Goal: Information Seeking & Learning: Learn about a topic

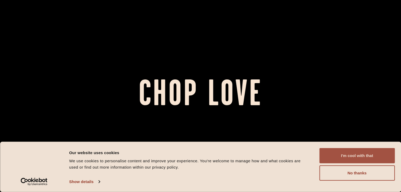
click at [350, 153] on button "I'm cool with that" at bounding box center [356, 155] width 75 height 15
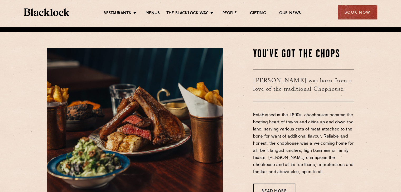
scroll to position [316, 0]
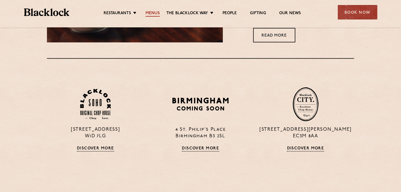
click at [157, 11] on link "Menus" at bounding box center [153, 14] width 14 height 6
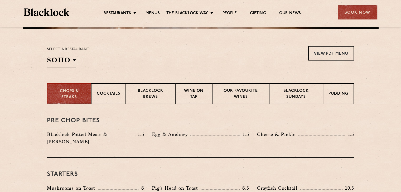
scroll to position [179, 0]
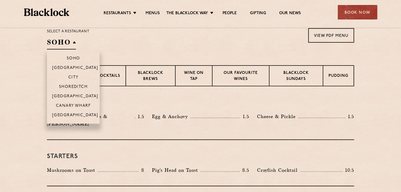
click at [69, 45] on h2 "SOHO" at bounding box center [61, 44] width 29 height 12
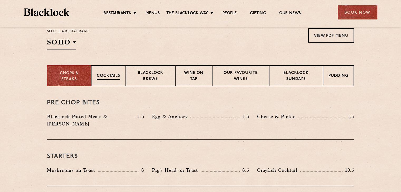
click at [112, 79] on p "Cocktails" at bounding box center [108, 76] width 23 height 7
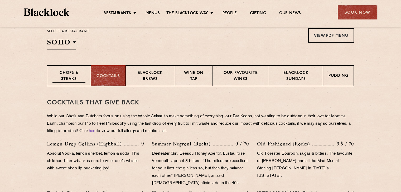
click at [69, 73] on p "Chops & Steaks" at bounding box center [68, 76] width 33 height 12
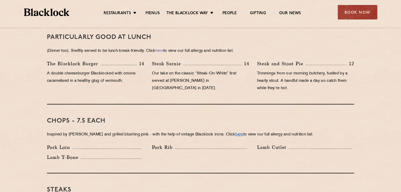
scroll to position [390, 0]
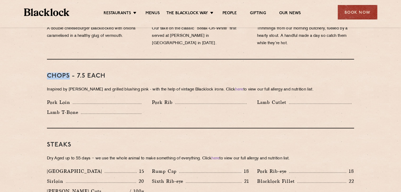
drag, startPoint x: 46, startPoint y: 66, endPoint x: 69, endPoint y: 66, distance: 23.5
copy h3 "Chops"
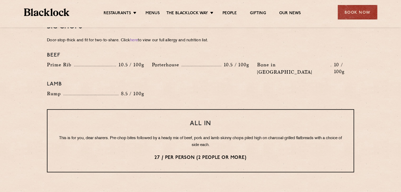
scroll to position [653, 0]
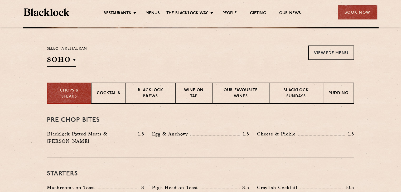
scroll to position [152, 0]
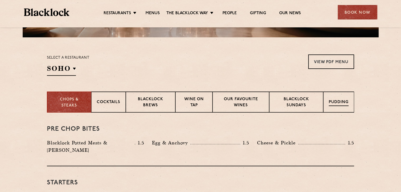
click at [346, 107] on div "Pudding" at bounding box center [338, 102] width 31 height 21
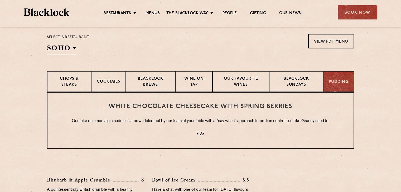
scroll to position [179, 0]
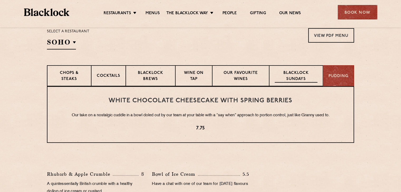
click at [309, 75] on p "Blacklock Sundays" at bounding box center [296, 76] width 43 height 12
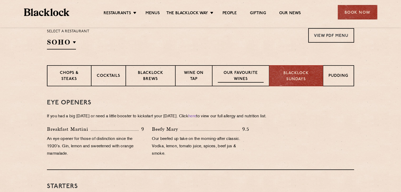
click at [256, 81] on p "Our favourite wines" at bounding box center [241, 76] width 46 height 12
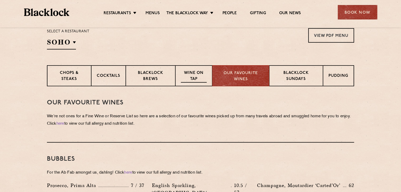
click at [201, 75] on p "Wine on Tap" at bounding box center [194, 76] width 26 height 12
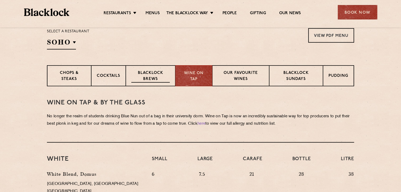
click at [146, 71] on p "Blacklock Brews" at bounding box center [150, 76] width 38 height 12
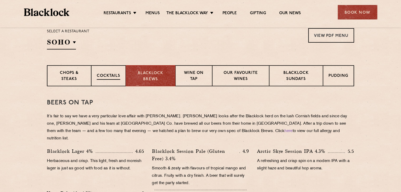
click at [103, 72] on div "Cocktails" at bounding box center [108, 75] width 35 height 21
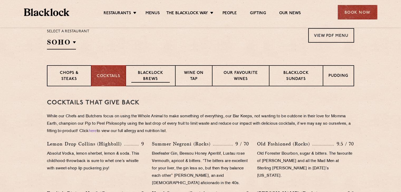
click at [143, 79] on p "Blacklock Brews" at bounding box center [150, 76] width 38 height 12
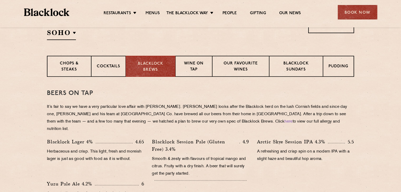
scroll to position [152, 0]
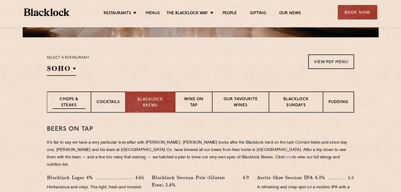
click at [65, 105] on p "Chops & Steaks" at bounding box center [68, 103] width 33 height 12
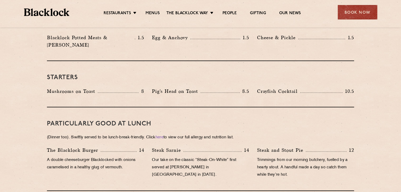
scroll to position [337, 0]
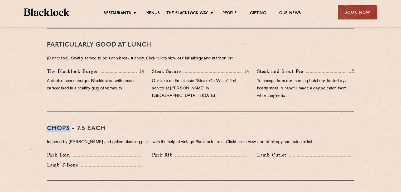
drag, startPoint x: 46, startPoint y: 119, endPoint x: 69, endPoint y: 121, distance: 22.4
copy h3 "Chops"
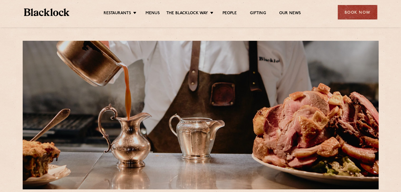
scroll to position [158, 0]
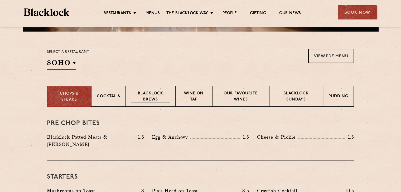
click at [151, 101] on p "Blacklock Brews" at bounding box center [150, 97] width 38 height 12
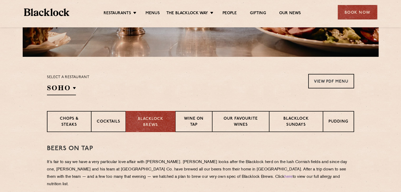
scroll to position [132, 0]
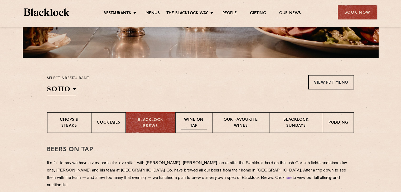
click at [200, 118] on p "Wine on Tap" at bounding box center [194, 123] width 26 height 12
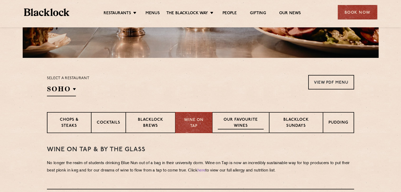
click at [237, 126] on p "Our favourite wines" at bounding box center [241, 123] width 46 height 12
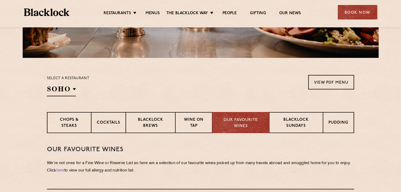
drag, startPoint x: 391, startPoint y: 98, endPoint x: 392, endPoint y: 94, distance: 4.7
click at [391, 98] on section "Select a restaurant SOHO Soho Birmingham City Shoreditch Covent Garden Canary W…" at bounding box center [200, 85] width 401 height 54
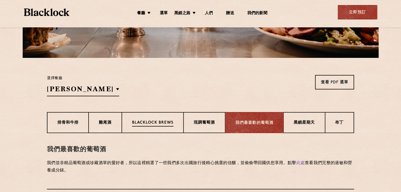
click at [131, 127] on div "Blacklock Brews" at bounding box center [153, 122] width 62 height 21
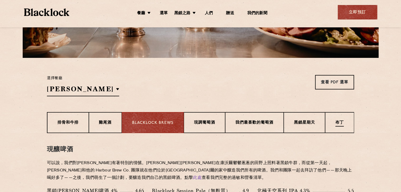
click at [345, 118] on div "布丁" at bounding box center [339, 122] width 29 height 21
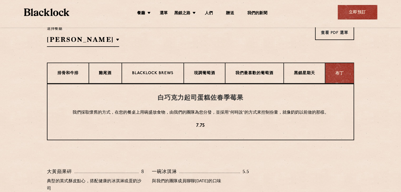
scroll to position [211, 0]
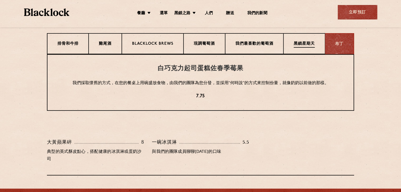
click at [306, 46] on font "黑鎖星期天" at bounding box center [304, 44] width 21 height 4
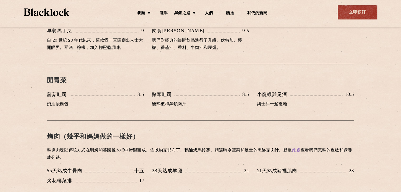
scroll to position [185, 0]
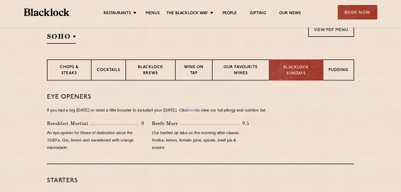
click at [288, 104] on div "Eye openers If you had a big Saturday or need a little booster to kickstart you…" at bounding box center [200, 123] width 307 height 84
drag, startPoint x: 74, startPoint y: 110, endPoint x: 118, endPoint y: 113, distance: 44.4
click at [118, 113] on p "If you had a big Saturday or need a little booster to kickstart your Sunday. Cl…" at bounding box center [200, 110] width 307 height 7
click at [134, 113] on p "If you had a big Saturday or need a little booster to kickstart your Sunday. Cl…" at bounding box center [200, 110] width 307 height 7
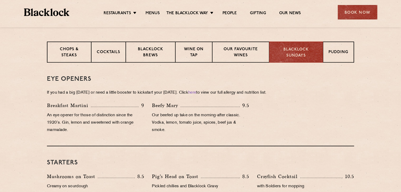
scroll to position [211, 0]
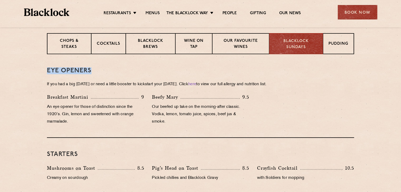
drag, startPoint x: 45, startPoint y: 69, endPoint x: 91, endPoint y: 71, distance: 45.6
click at [70, 113] on p "An eye opener for those of distinction since the 1920’s. Gin, lemon and sweeten…" at bounding box center [95, 115] width 97 height 22
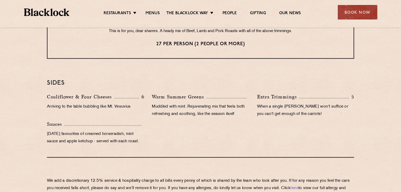
scroll to position [501, 0]
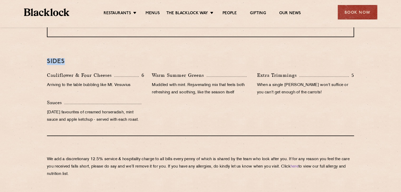
drag, startPoint x: 44, startPoint y: 59, endPoint x: 67, endPoint y: 60, distance: 23.5
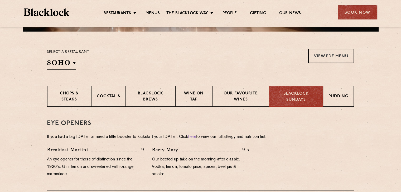
scroll to position [211, 0]
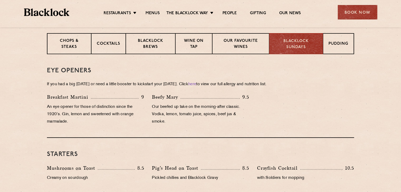
click at [210, 70] on h3 "Eye openers" at bounding box center [200, 70] width 307 height 7
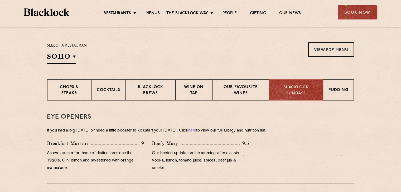
scroll to position [185, 0]
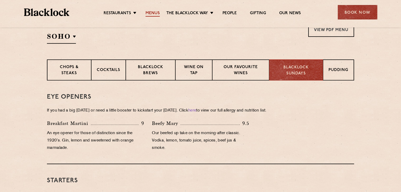
click at [151, 15] on link "Menus" at bounding box center [153, 14] width 14 height 6
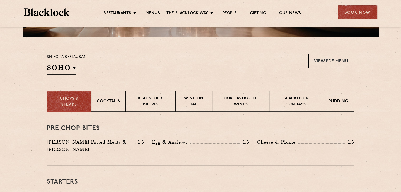
scroll to position [185, 0]
